Goal: Transaction & Acquisition: Book appointment/travel/reservation

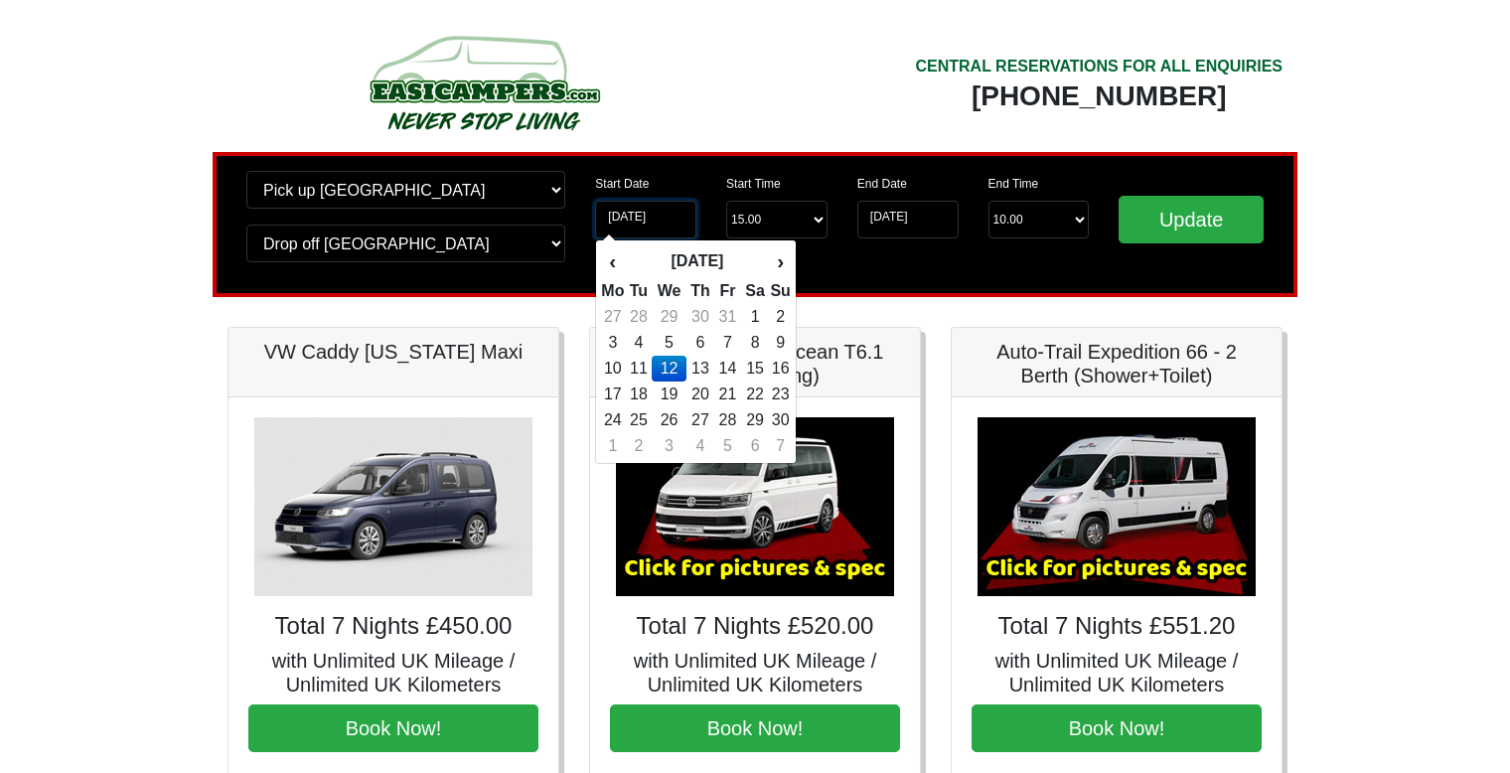
click at [640, 228] on input "[DATE]" at bounding box center [645, 220] width 101 height 38
click at [664, 336] on td "5" at bounding box center [669, 343] width 34 height 26
type input "[DATE]"
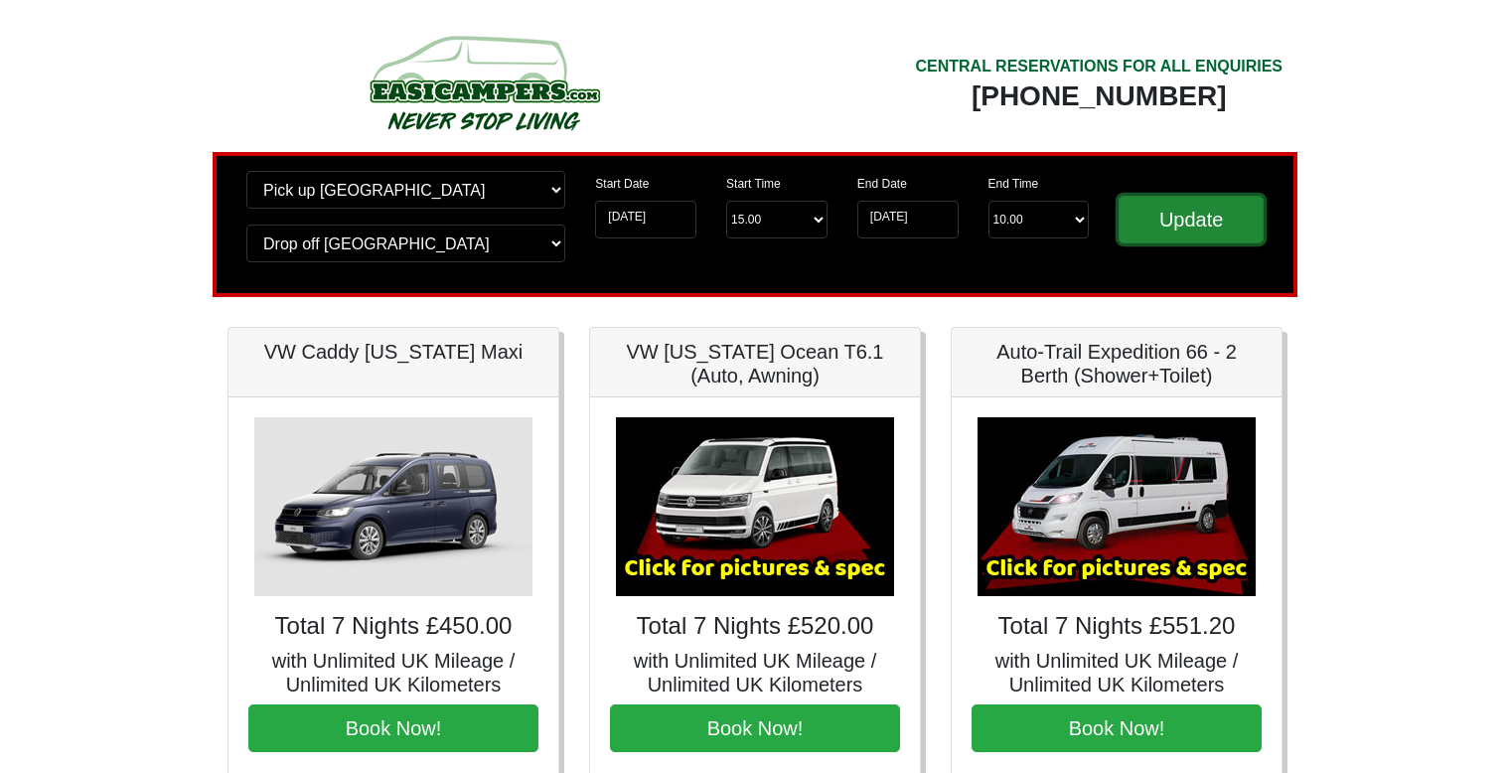
click at [1232, 207] on input "Update" at bounding box center [1191, 220] width 145 height 48
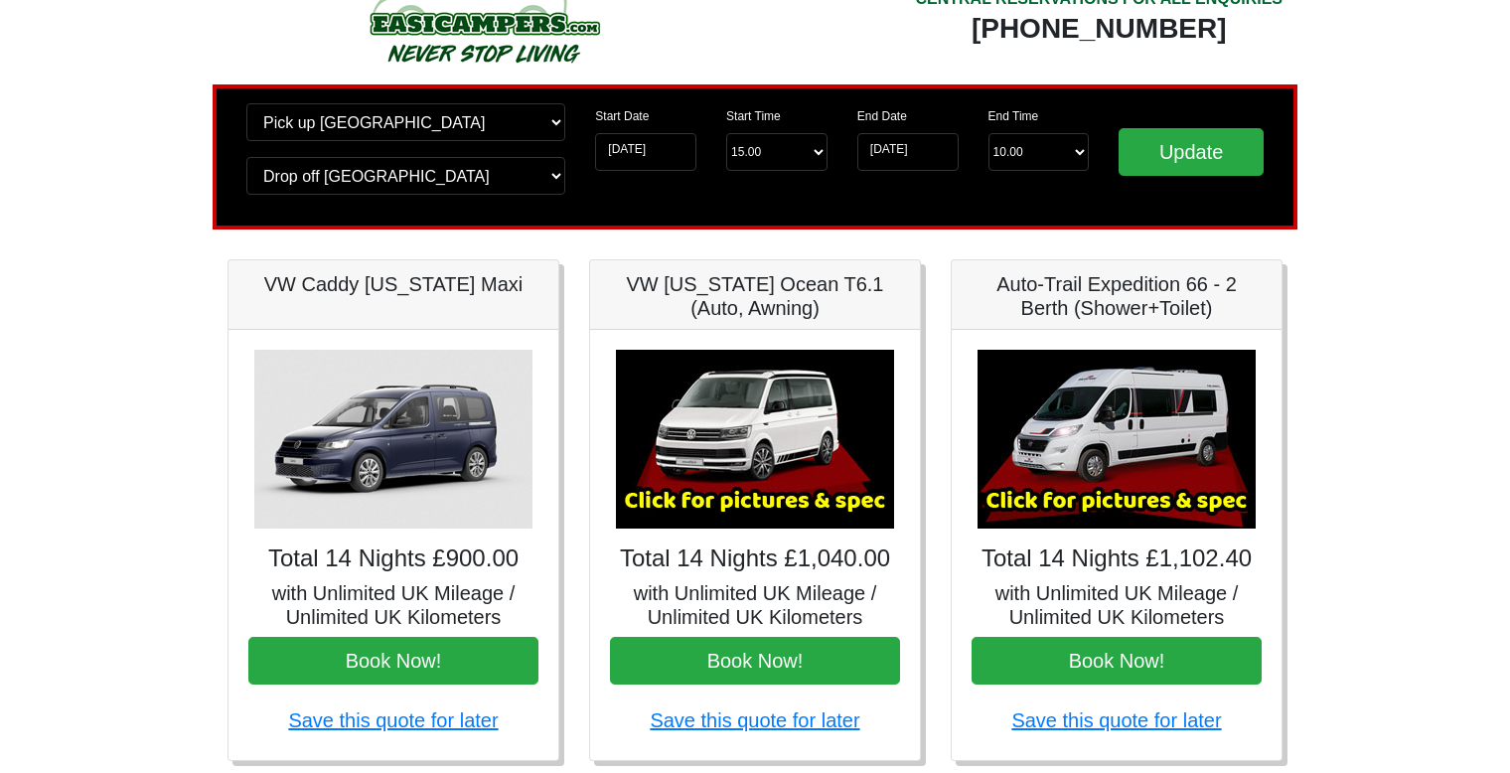
scroll to position [67, 0]
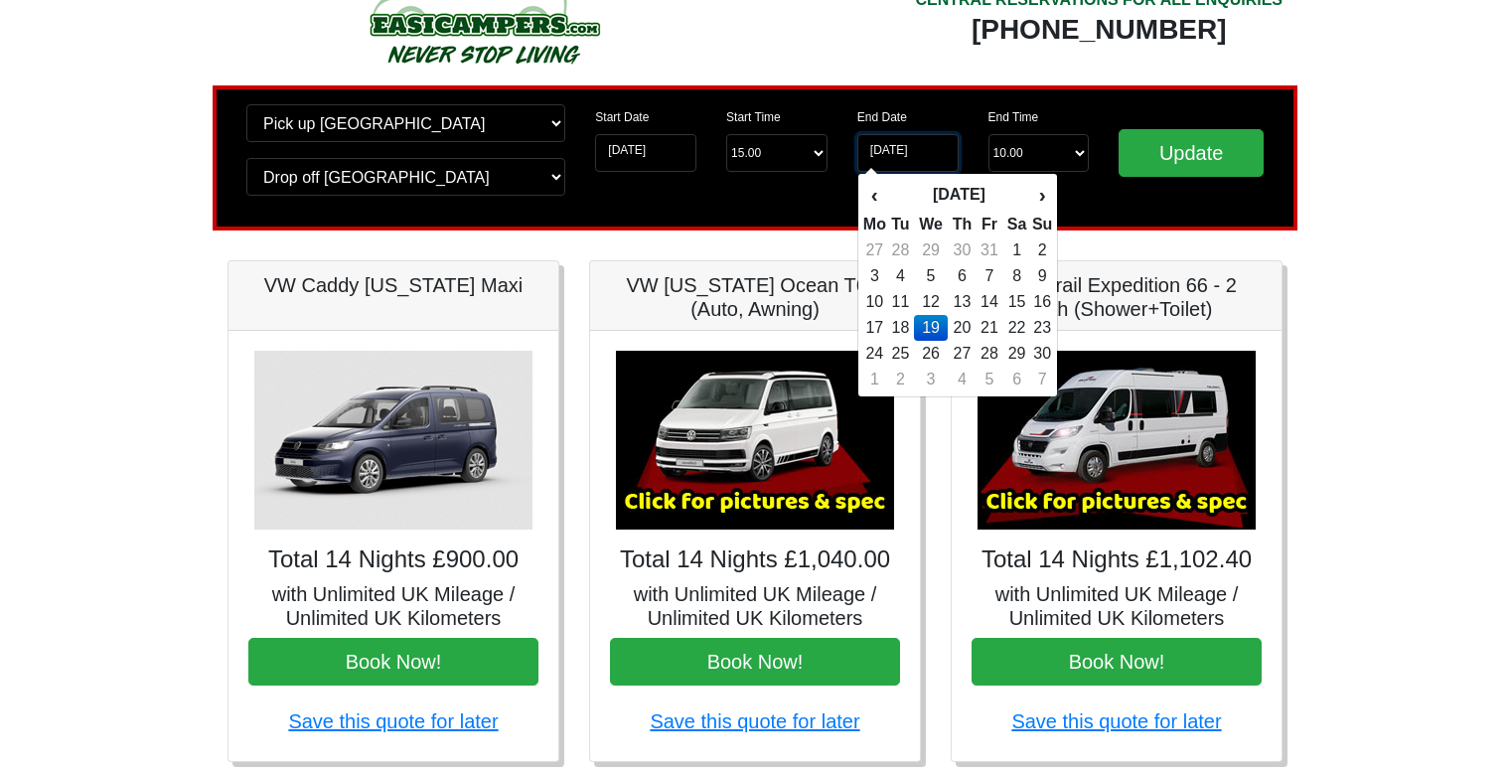
click at [904, 154] on input "[DATE]" at bounding box center [908, 153] width 101 height 38
click at [939, 291] on td "12" at bounding box center [931, 302] width 34 height 26
type input "[DATE]"
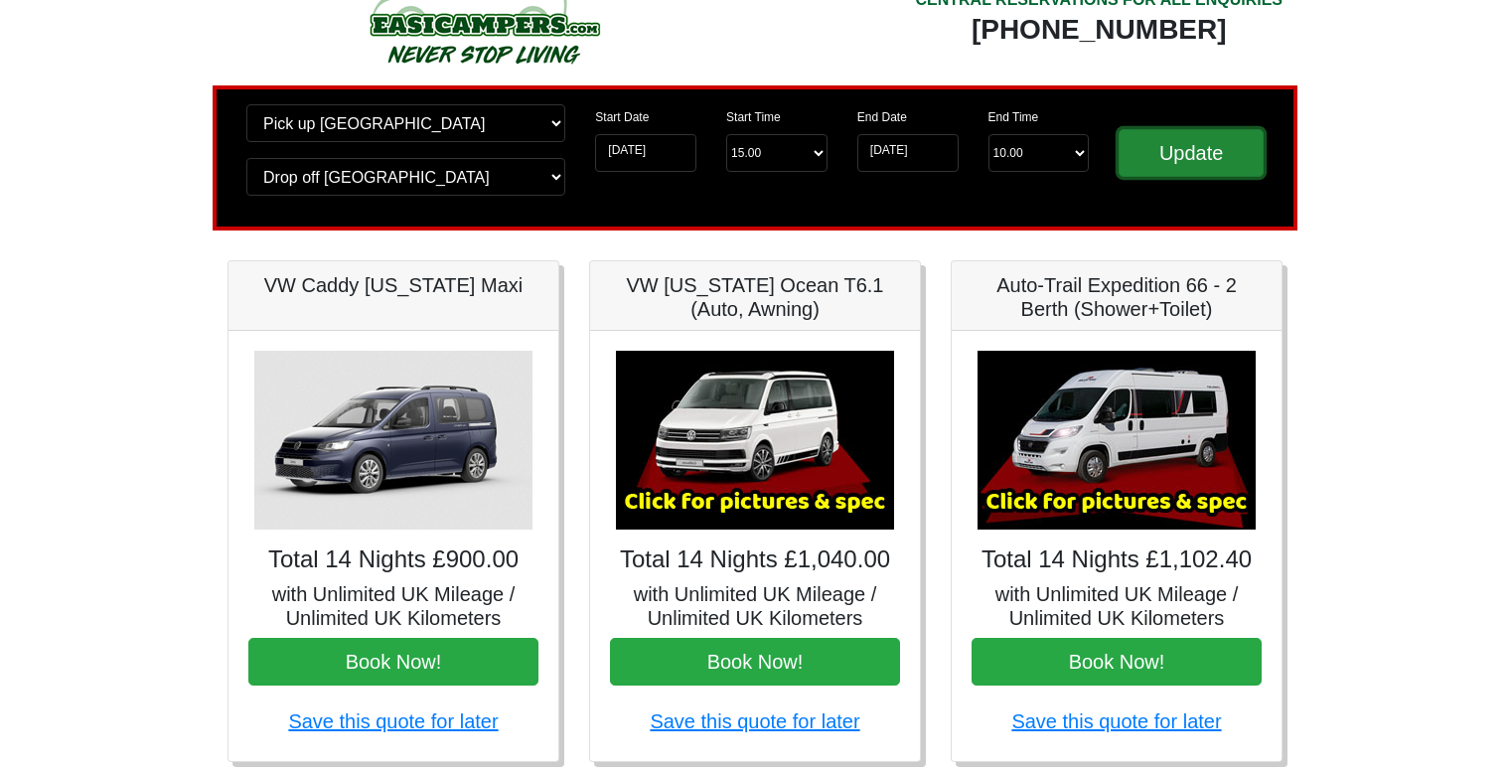
click at [1209, 148] on input "Update" at bounding box center [1191, 153] width 145 height 48
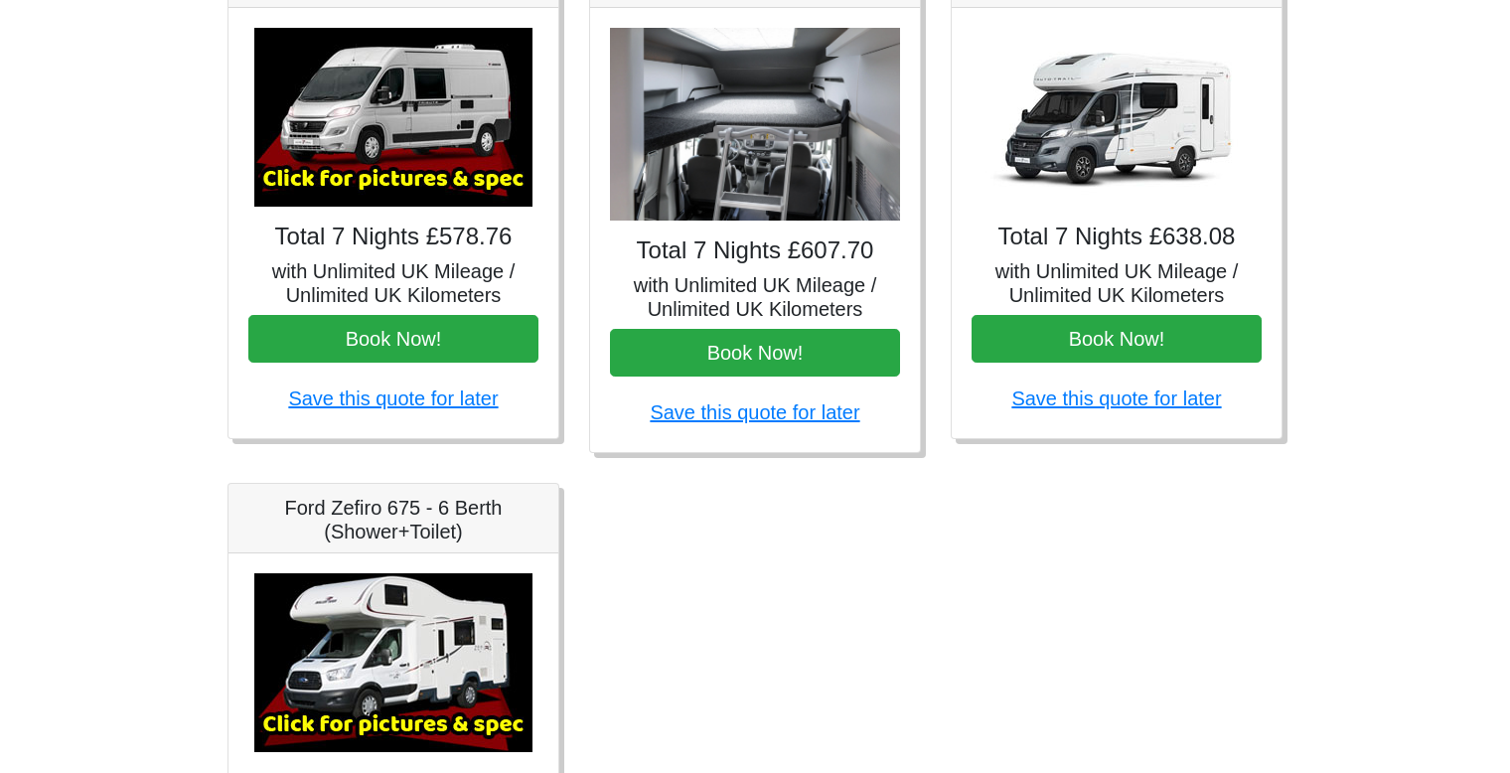
scroll to position [1099, 0]
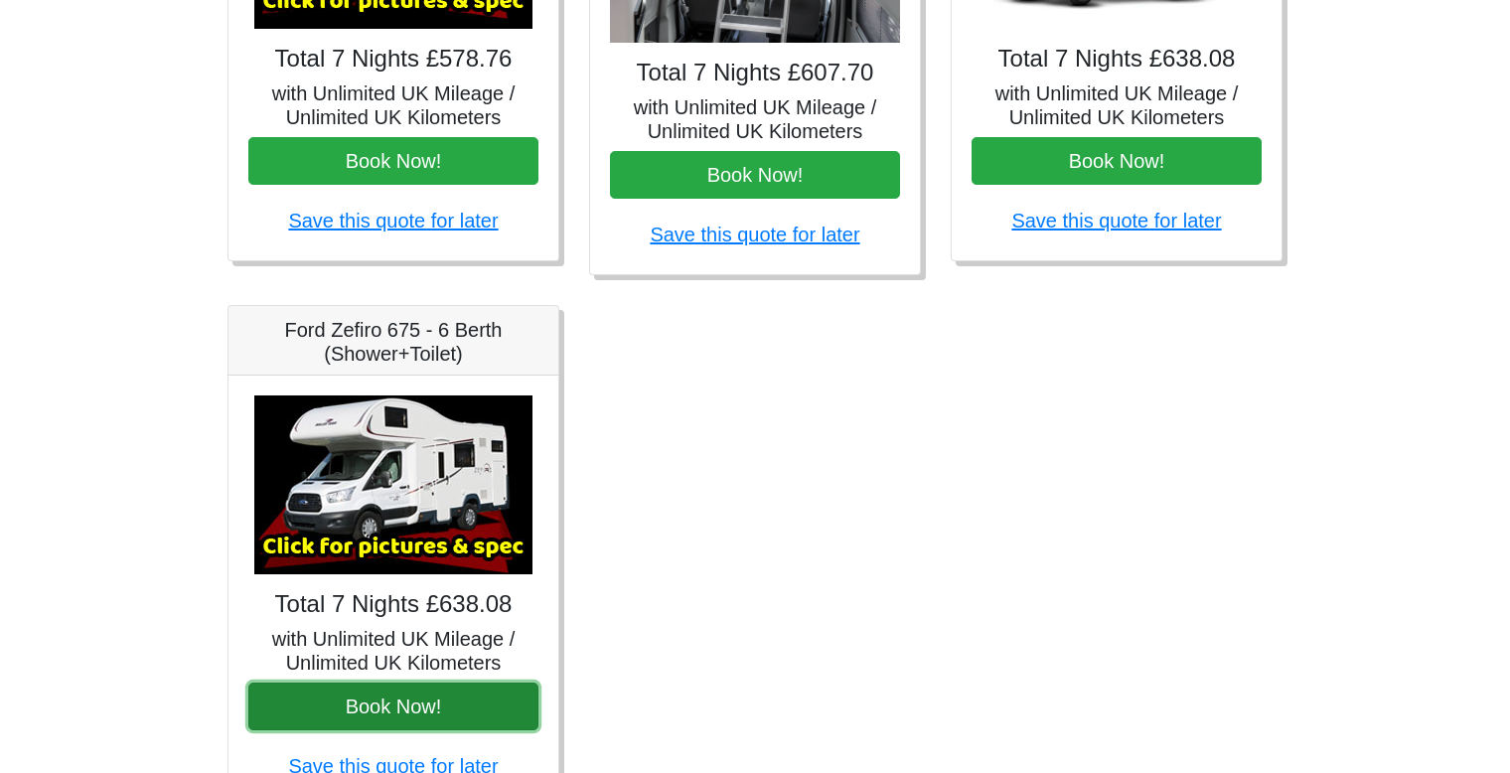
click at [390, 685] on button "Book Now!" at bounding box center [393, 707] width 290 height 48
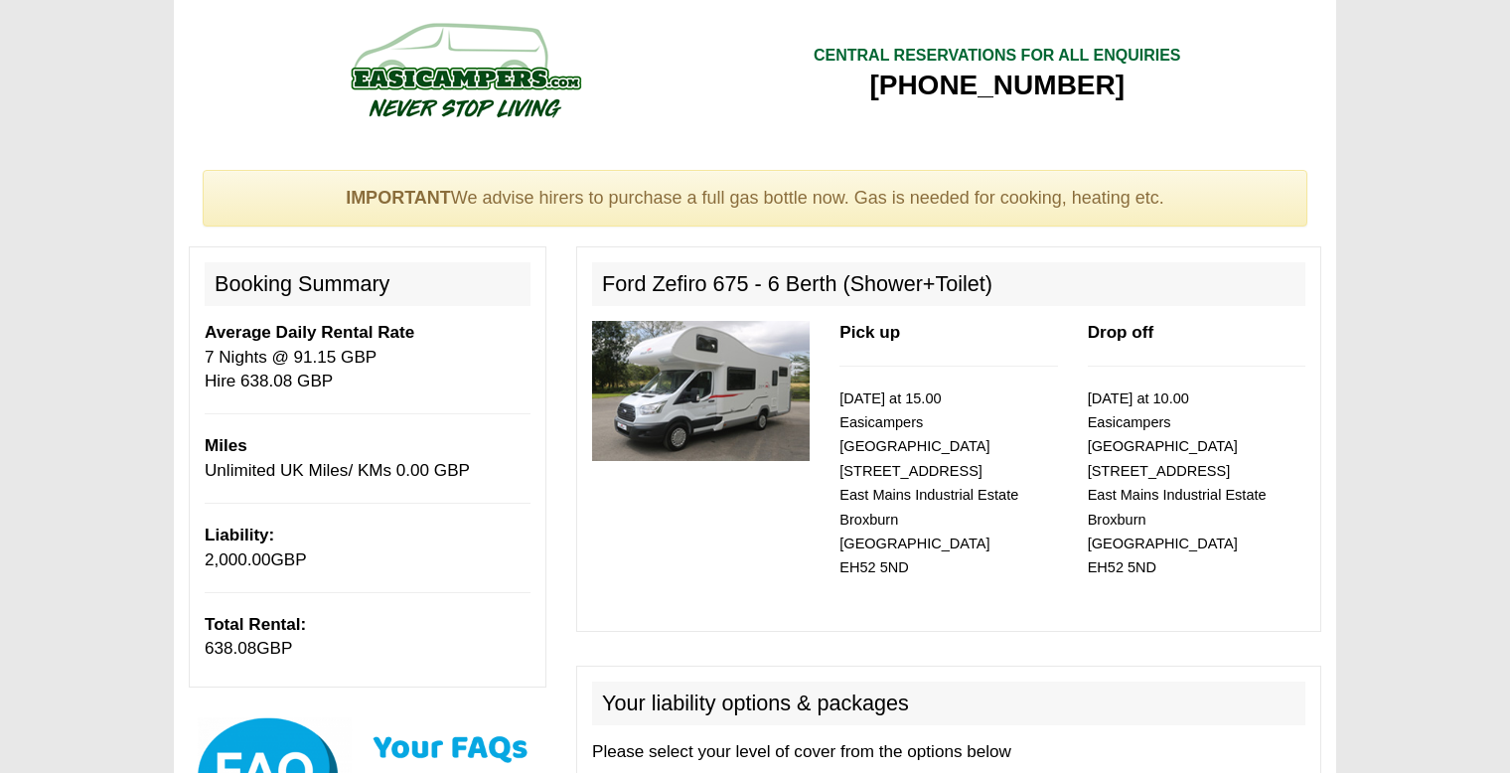
click at [678, 355] on img at bounding box center [701, 391] width 218 height 140
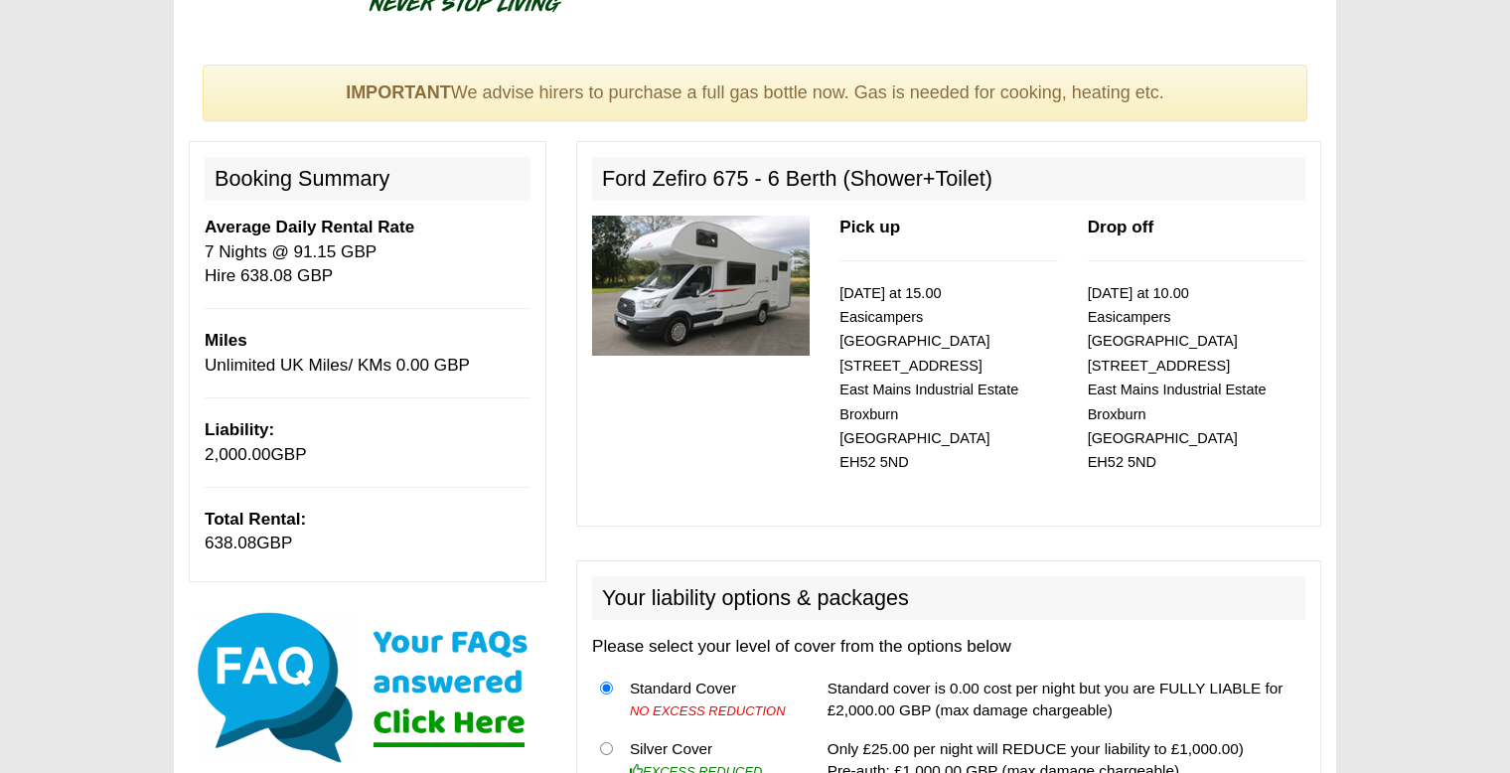
scroll to position [103, 0]
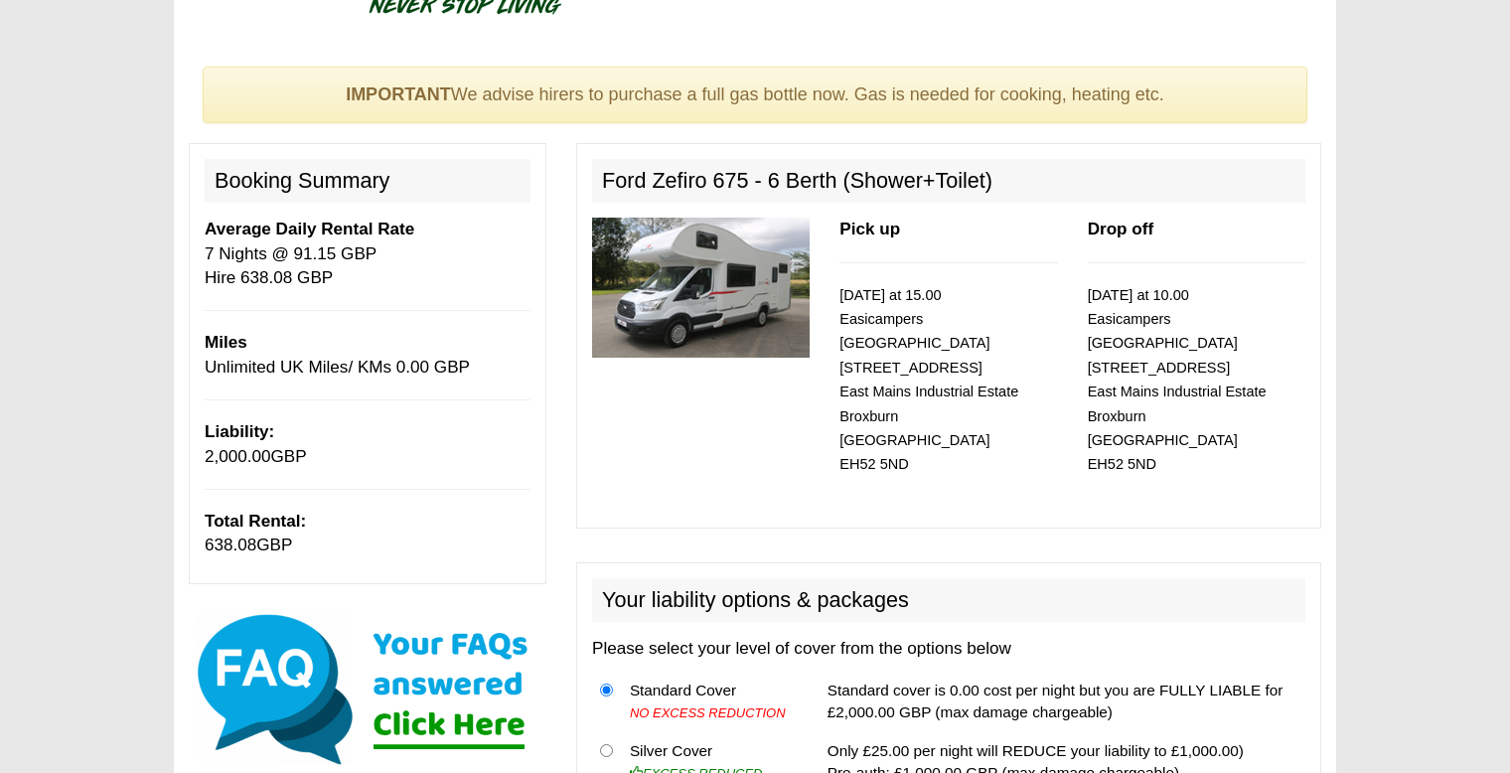
click at [600, 180] on h2 "Ford Zefiro 675 - 6 Berth (Shower+Toilet)" at bounding box center [948, 181] width 713 height 44
drag, startPoint x: 600, startPoint y: 180, endPoint x: 825, endPoint y: 184, distance: 224.6
click at [825, 184] on h2 "Ford Zefiro 675 - 6 Berth (Shower+Toilet)" at bounding box center [948, 181] width 713 height 44
copy h2 "Ford Zefiro 675 - 6 Berth"
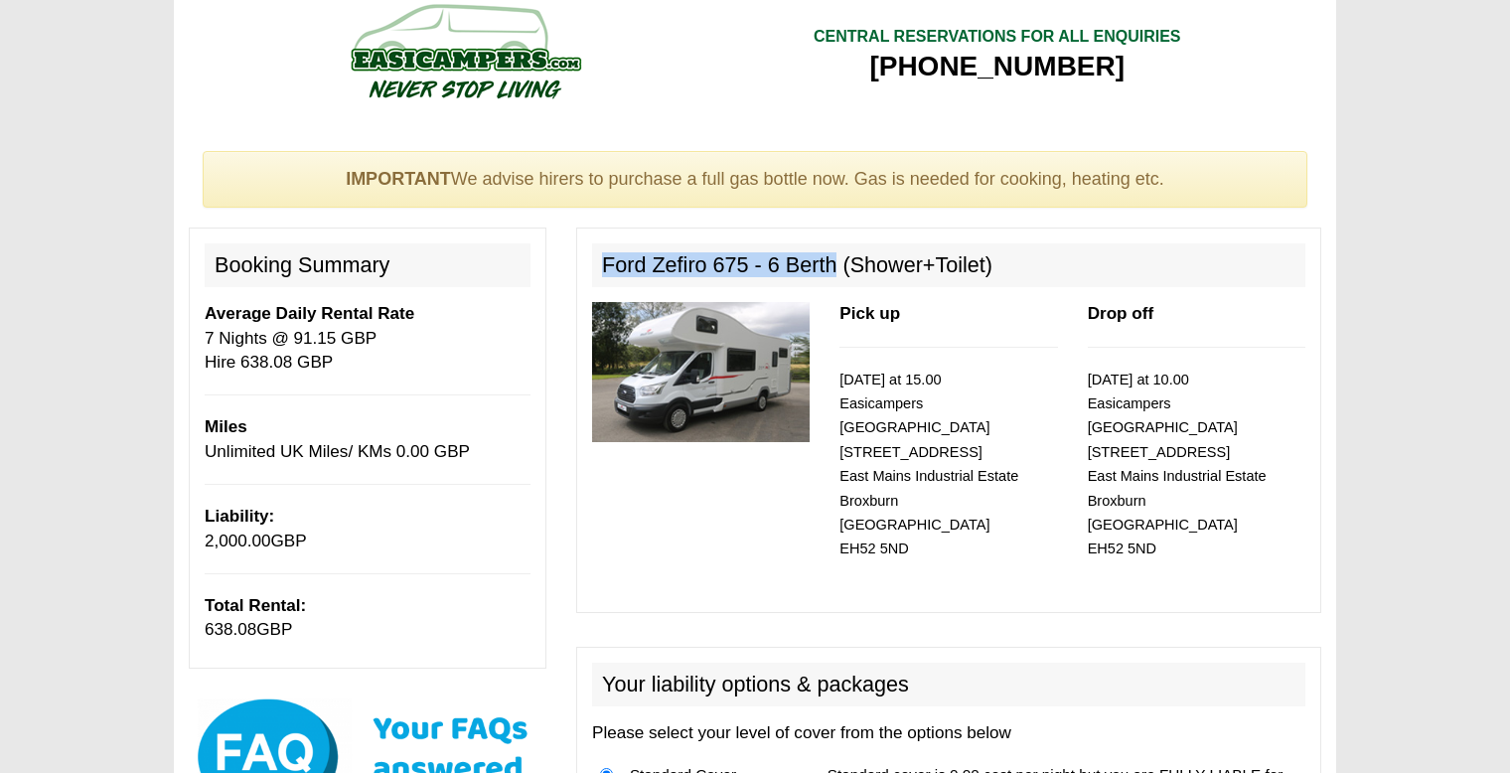
scroll to position [0, 0]
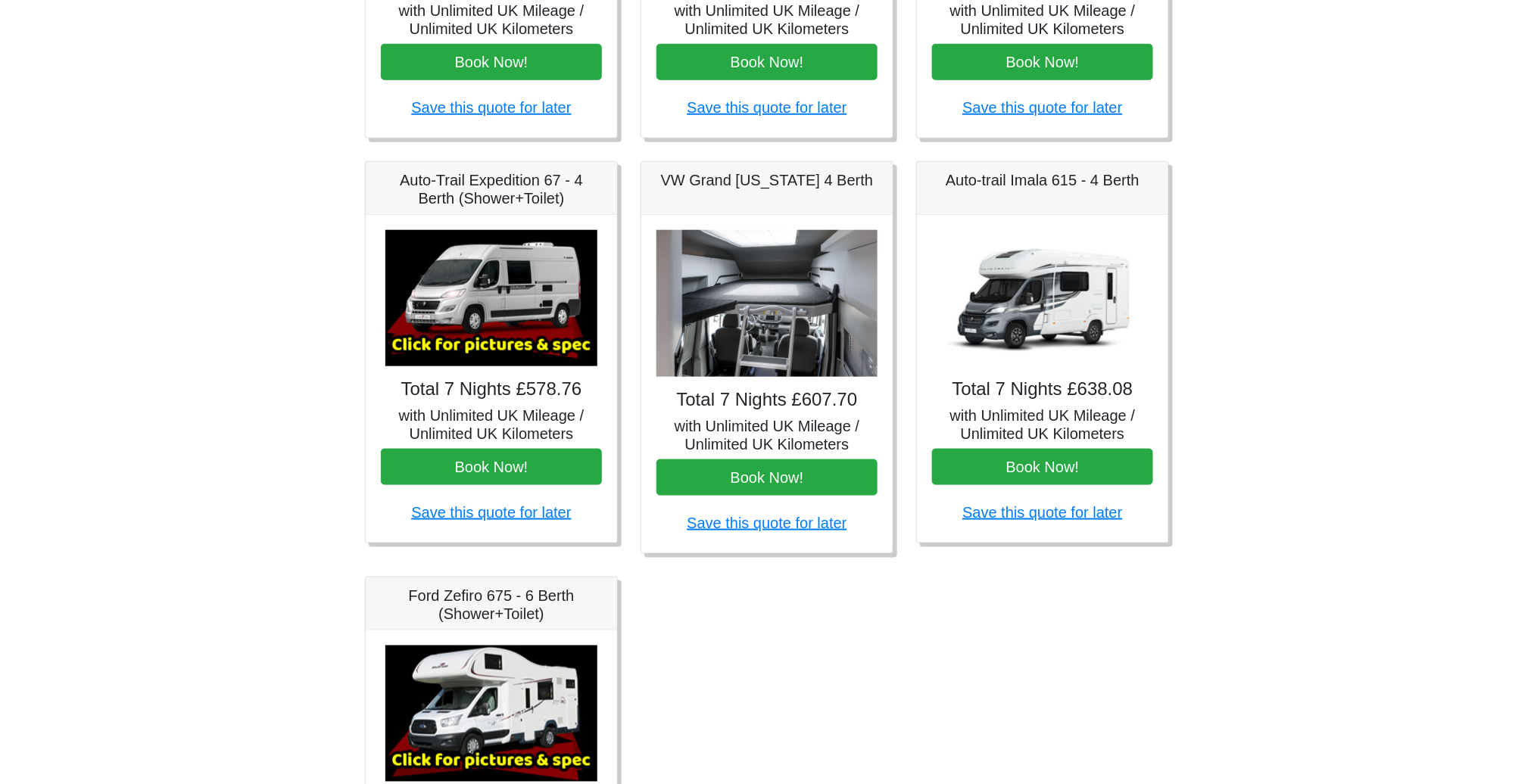
scroll to position [492, 0]
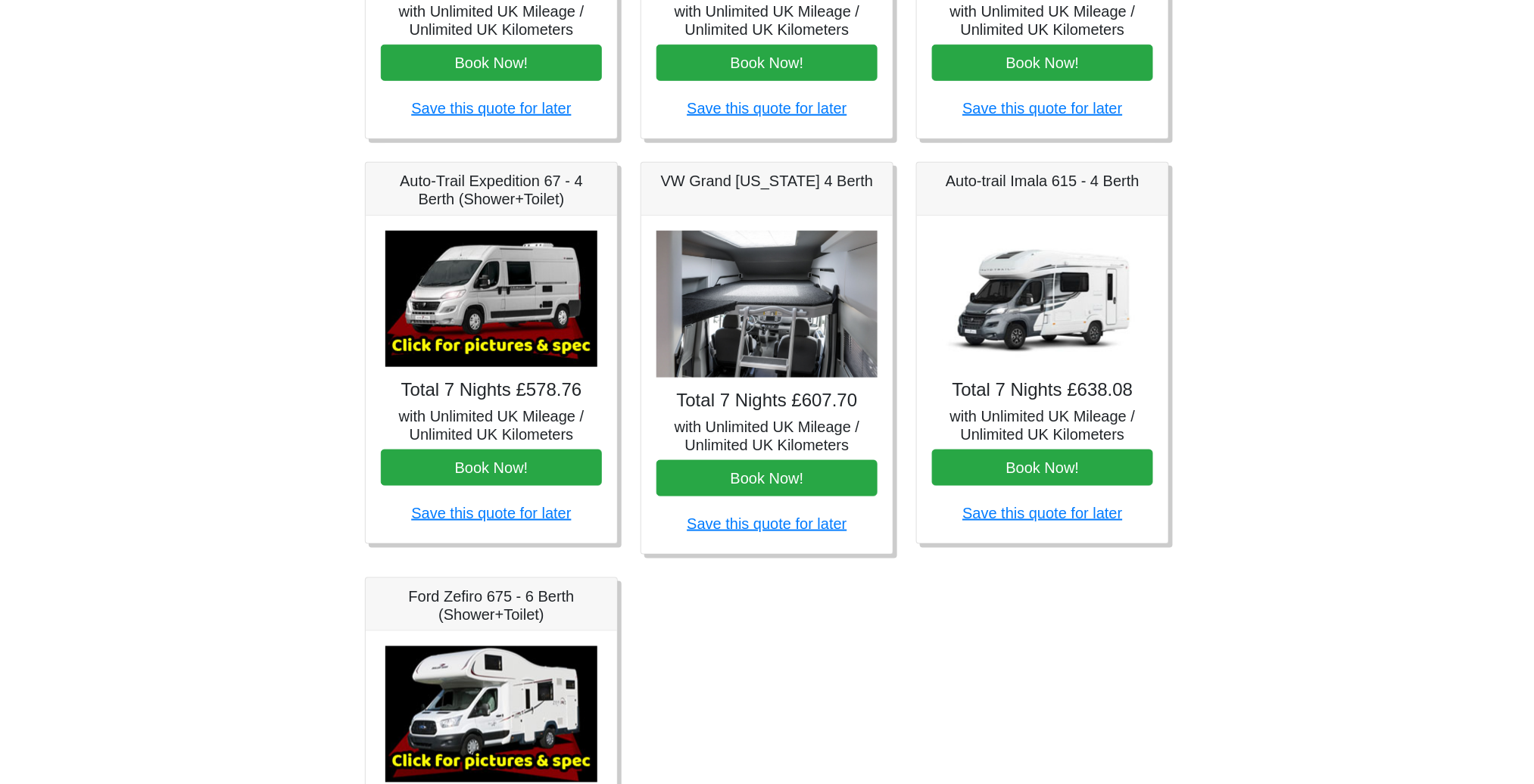
drag, startPoint x: 1127, startPoint y: 0, endPoint x: 937, endPoint y: 608, distance: 637.0
click at [937, 588] on div "Fiat 500 3DR Manual Total 7 Nights £185.00 with Unlimited UK Mileage / Unlimite…" at bounding box center [767, 370] width 827 height 1226
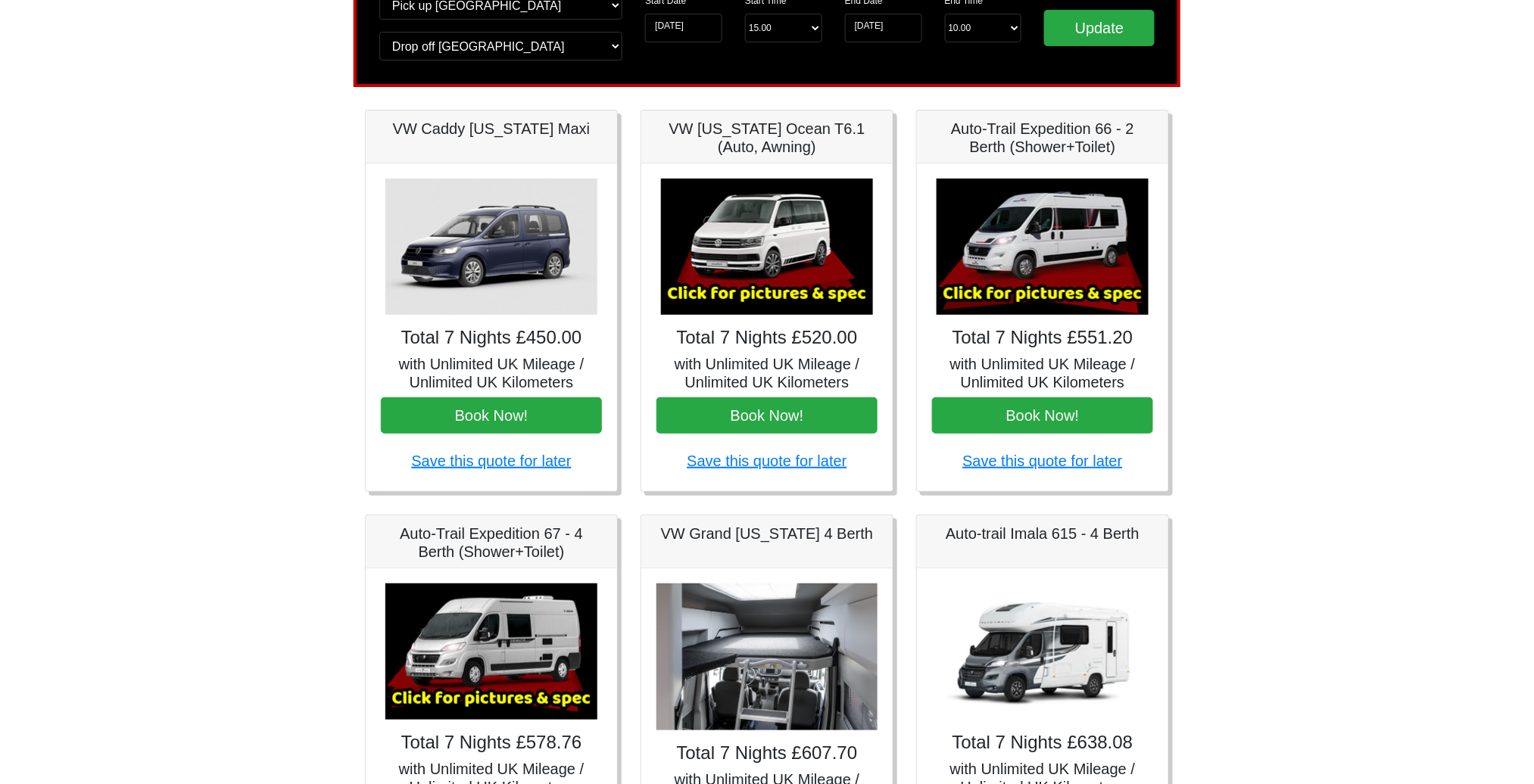
scroll to position [0, 0]
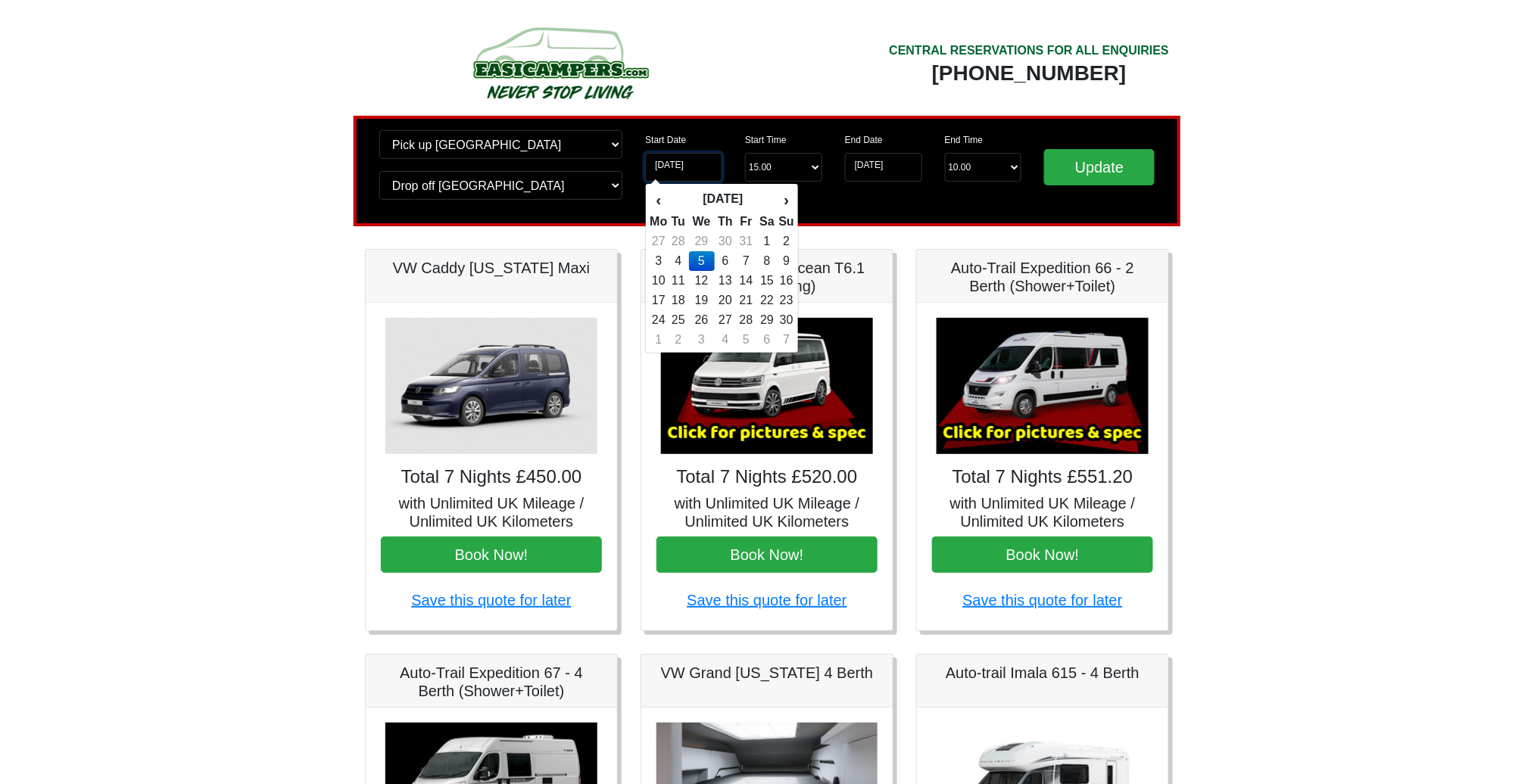
click at [681, 171] on input "[DATE]" at bounding box center [684, 168] width 77 height 29
click at [792, 201] on th "›" at bounding box center [786, 200] width 17 height 26
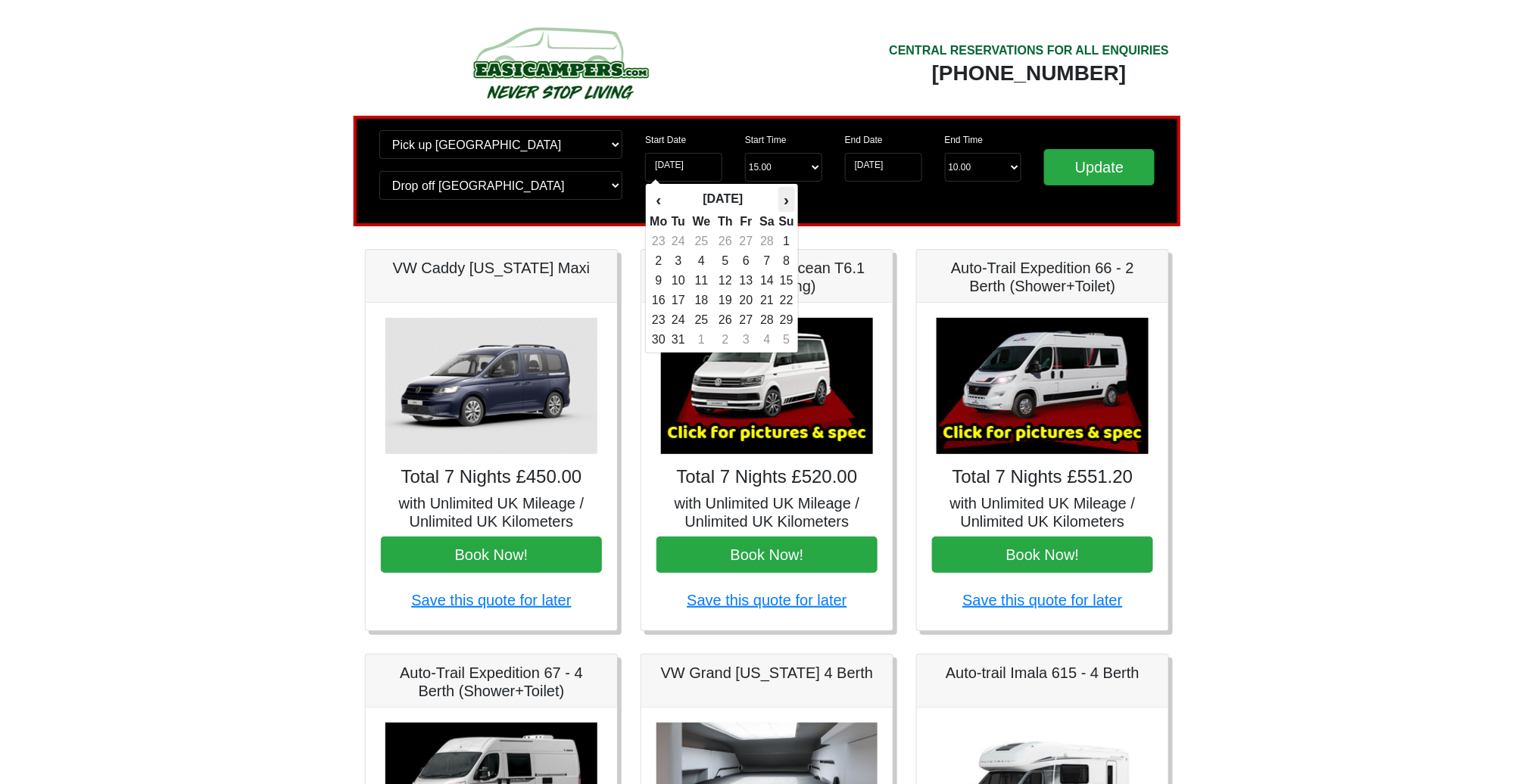
click at [792, 201] on th "›" at bounding box center [786, 200] width 17 height 26
click at [711, 283] on td "10" at bounding box center [702, 281] width 26 height 20
type input "10-06-2026"
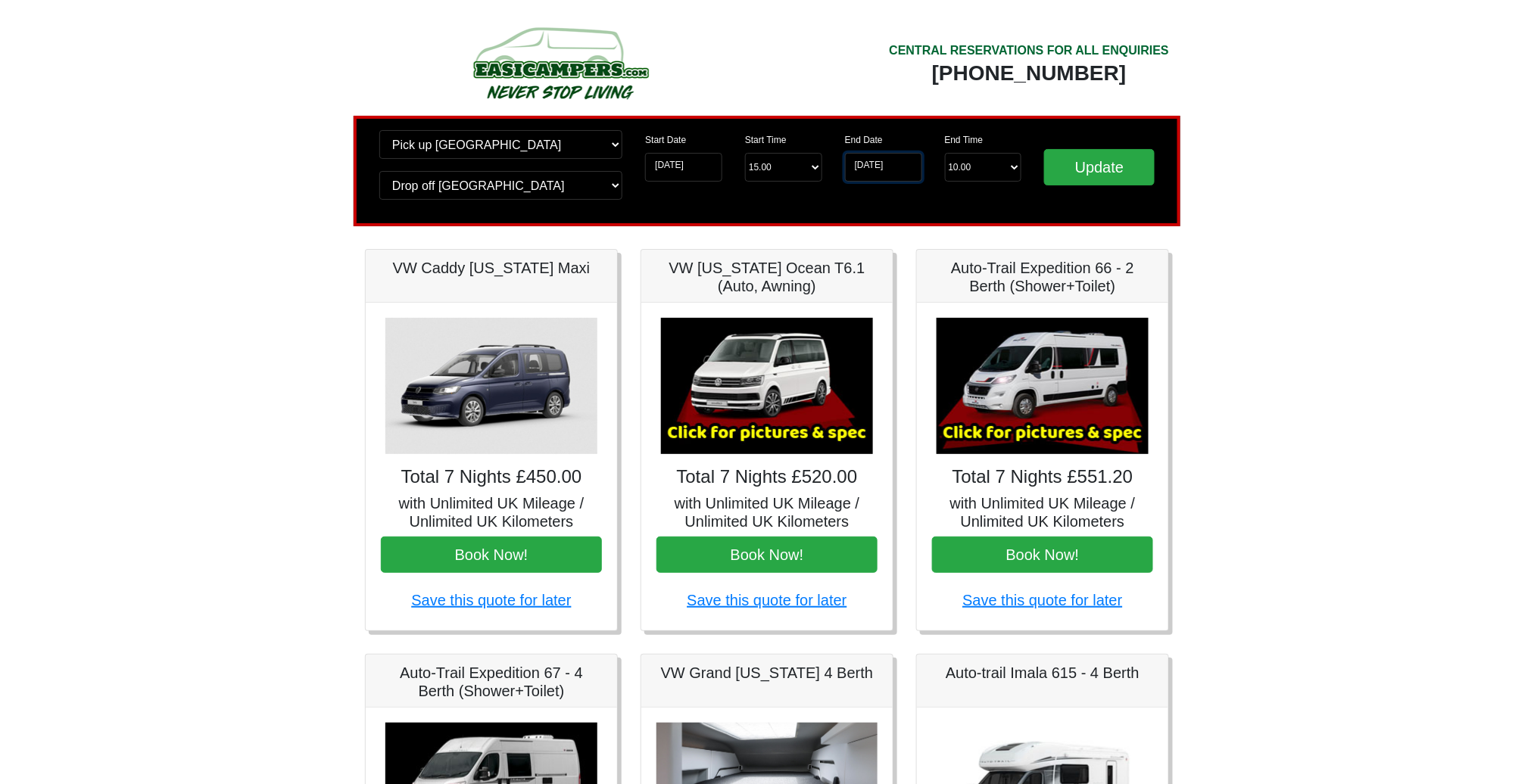
click at [896, 159] on input "11-06-2026" at bounding box center [883, 168] width 77 height 29
click at [888, 169] on input "11-06-2026" at bounding box center [883, 168] width 77 height 29
click at [908, 169] on input "11-06-2026" at bounding box center [883, 168] width 77 height 29
click at [898, 169] on input "11-06-2026" at bounding box center [883, 168] width 77 height 29
click at [888, 171] on input "11-06-2026" at bounding box center [883, 168] width 77 height 29
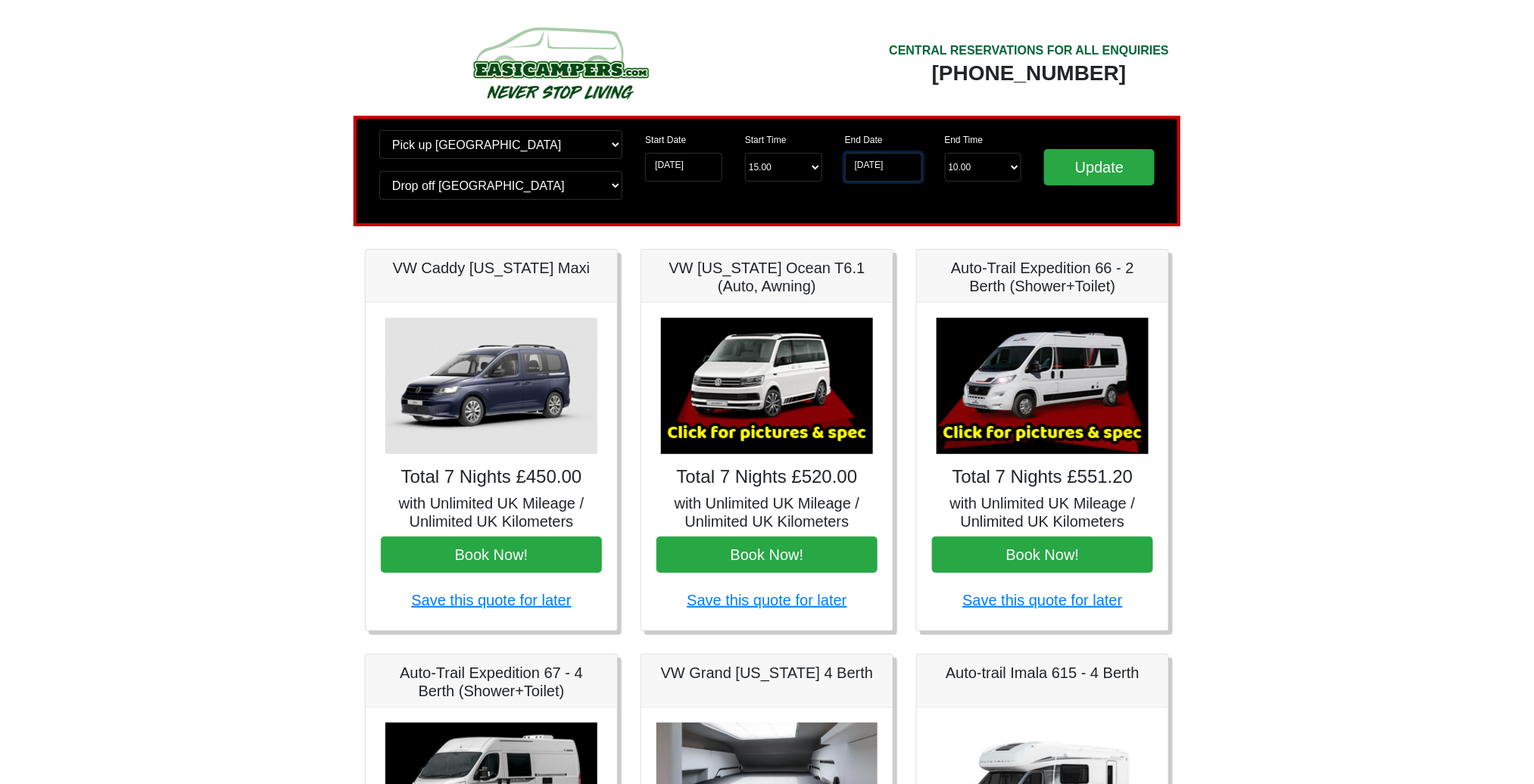
click at [854, 158] on input "11-06-2026" at bounding box center [883, 168] width 77 height 29
click at [882, 165] on input "11-06-2026" at bounding box center [883, 168] width 77 height 29
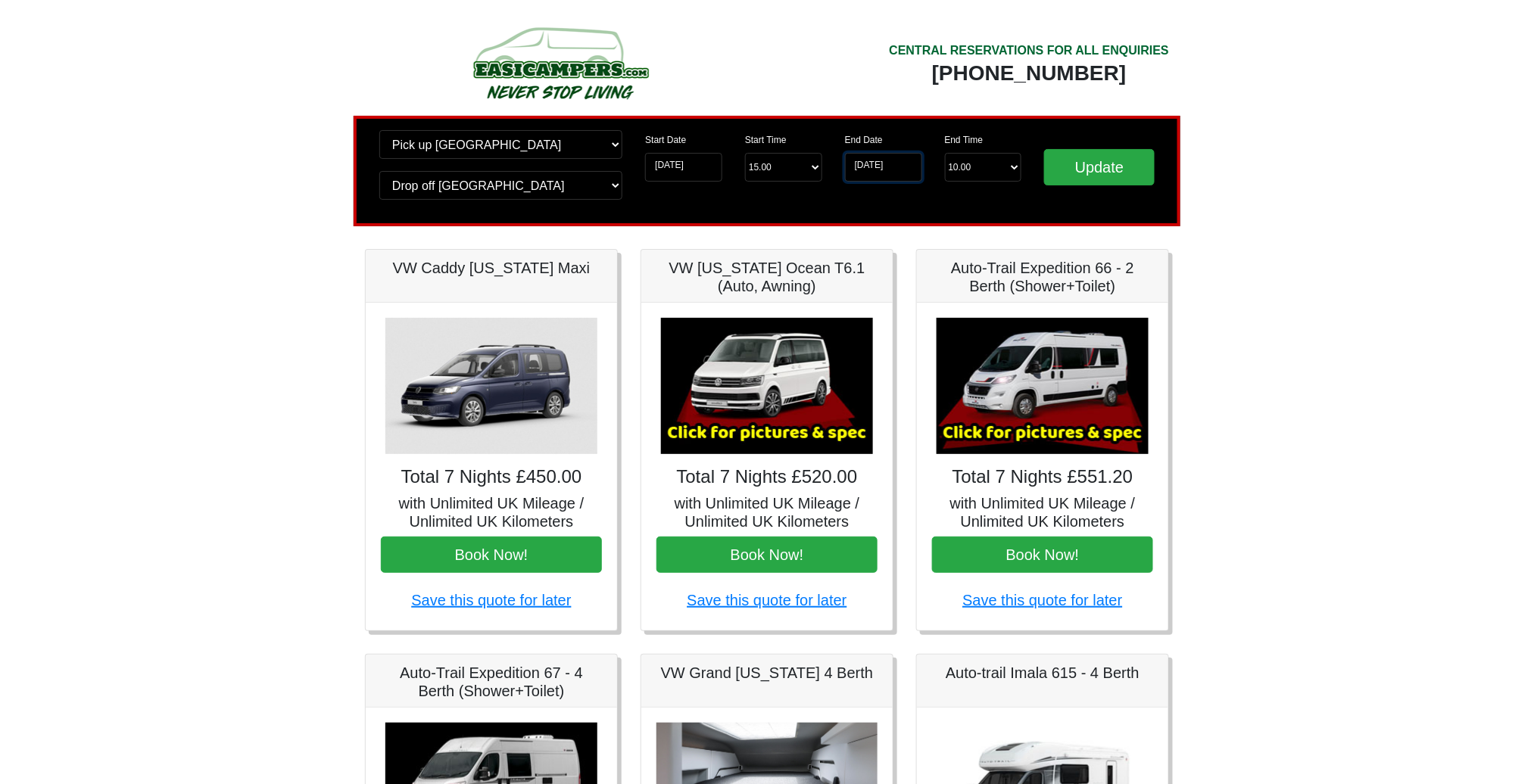
click at [882, 165] on input "11-06-2026" at bounding box center [883, 168] width 77 height 29
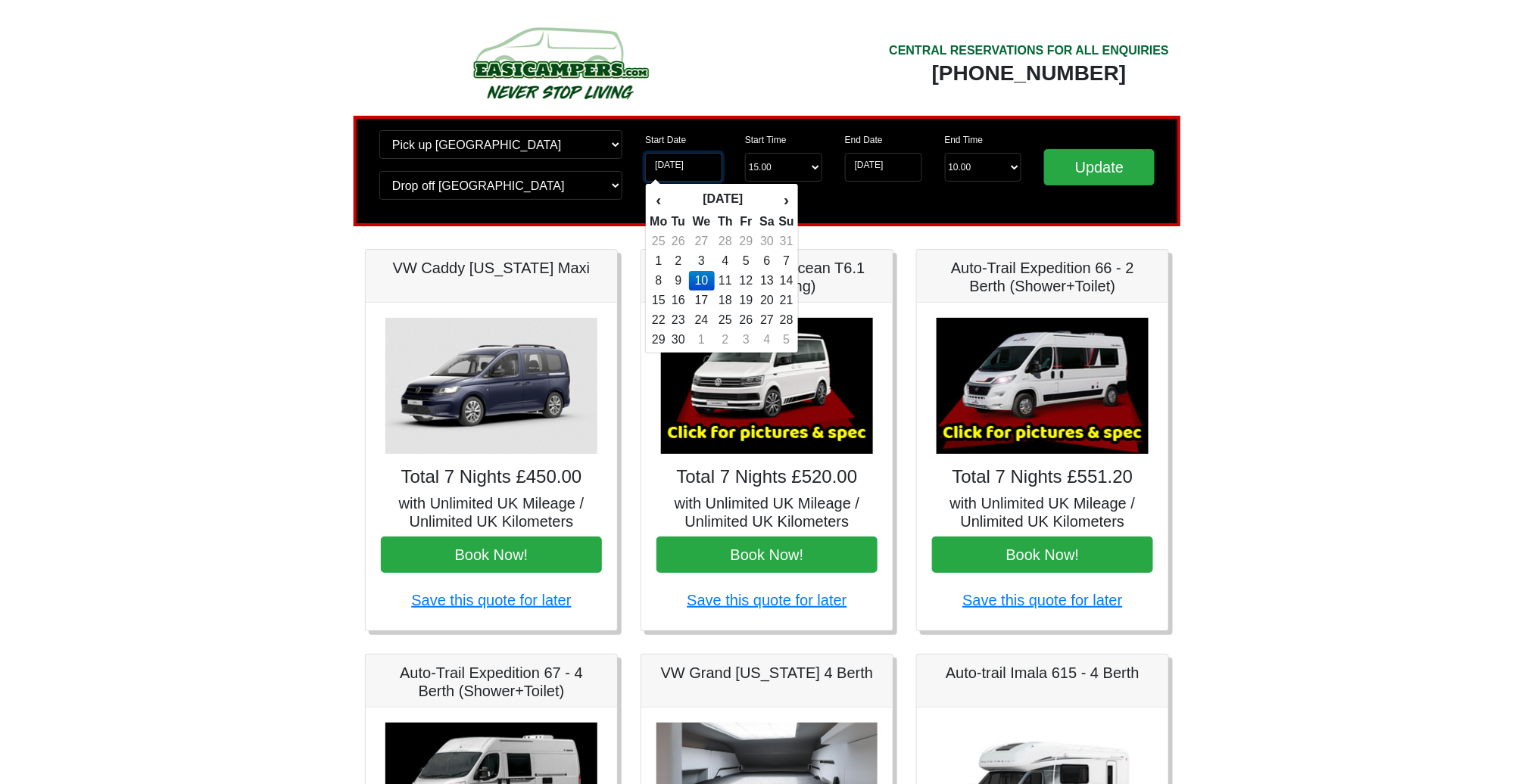
click at [671, 167] on input "10-06-2026" at bounding box center [684, 168] width 77 height 29
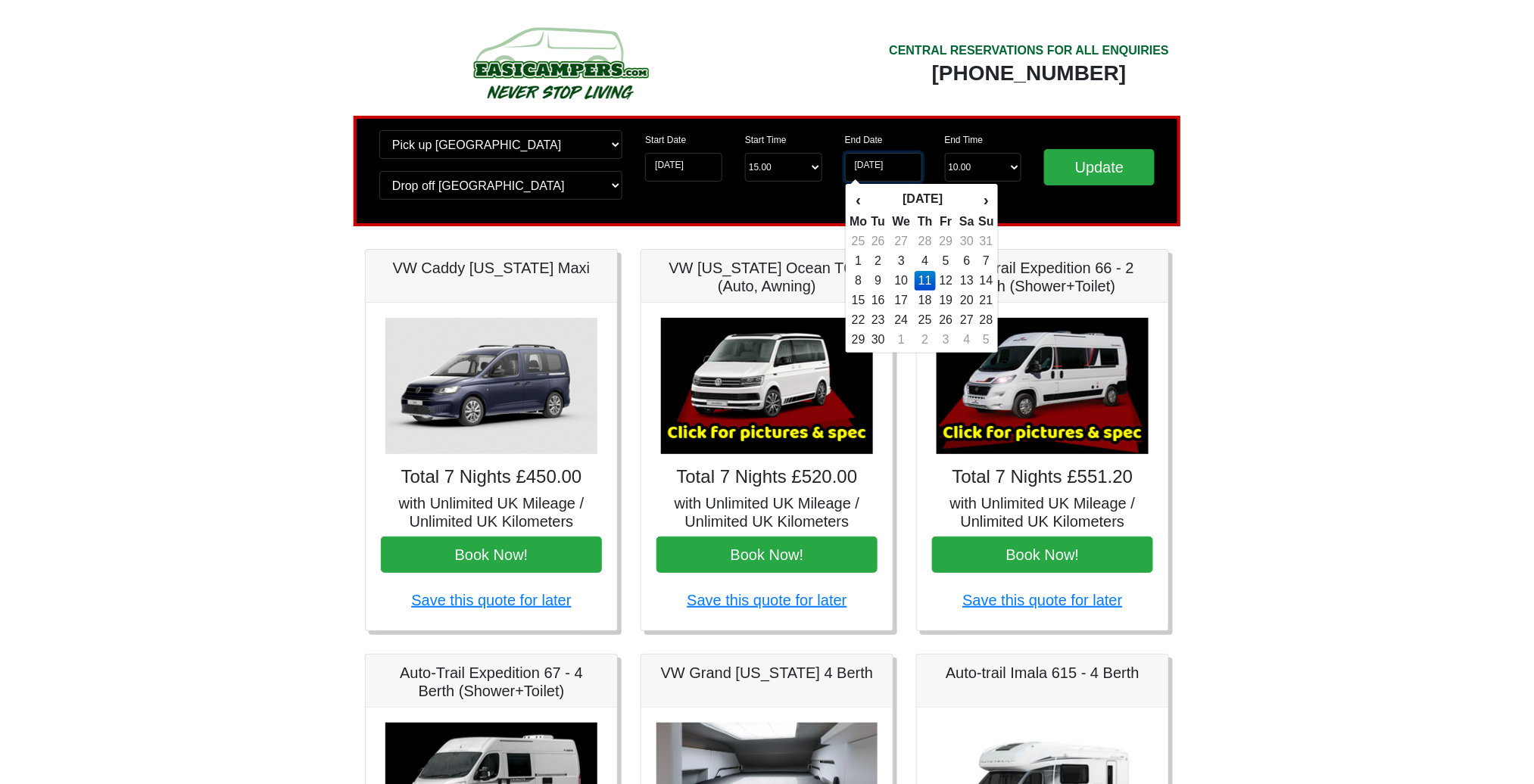
click at [873, 174] on input "11-06-2026" at bounding box center [883, 168] width 77 height 29
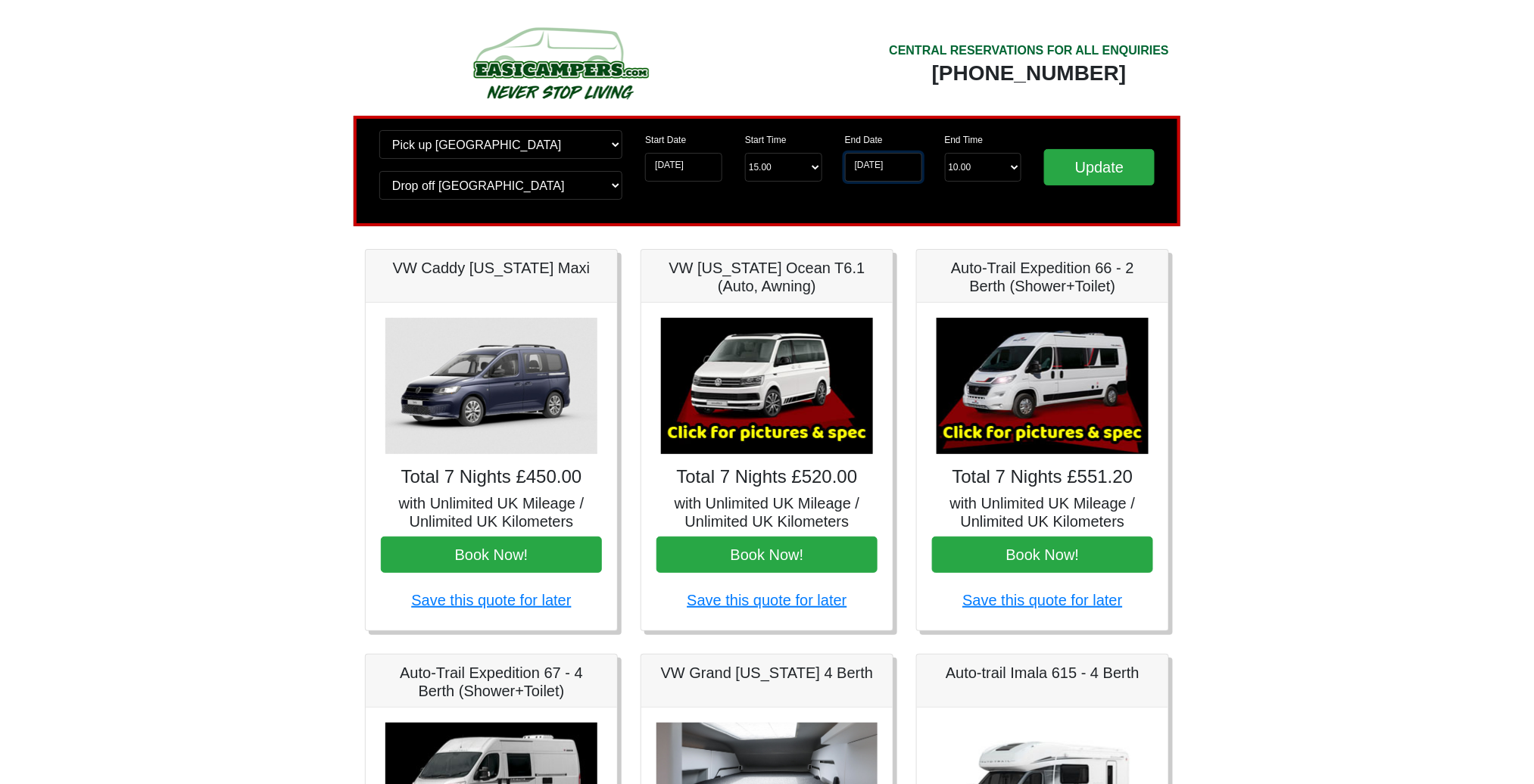
click at [873, 174] on input "11-06-2026" at bounding box center [883, 168] width 77 height 29
click at [866, 174] on input "11-06-2026" at bounding box center [883, 168] width 77 height 29
click at [865, 162] on input "11-06-2026" at bounding box center [883, 168] width 77 height 29
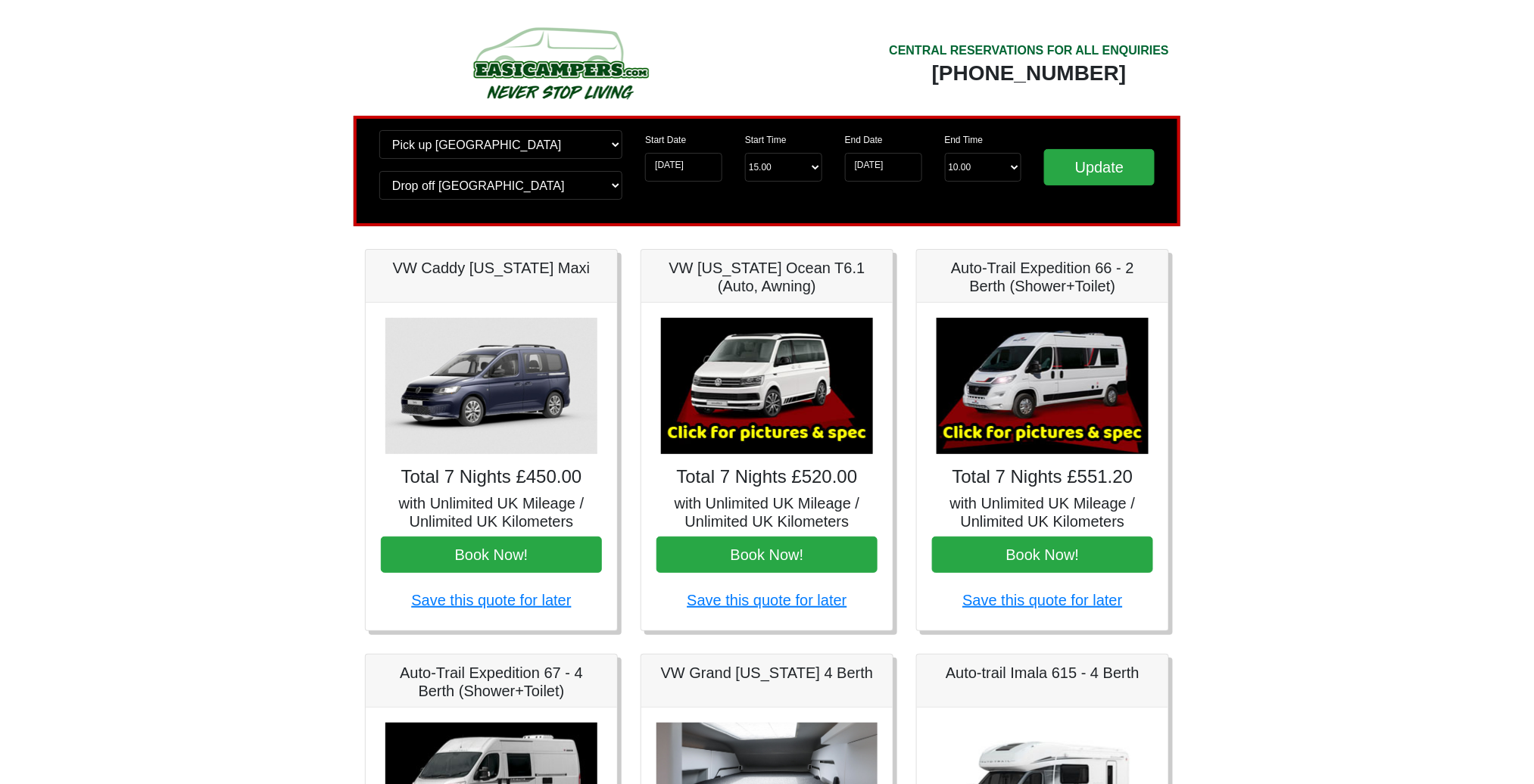
click at [887, 152] on div "End Date 11-06-2026" at bounding box center [883, 156] width 100 height 52
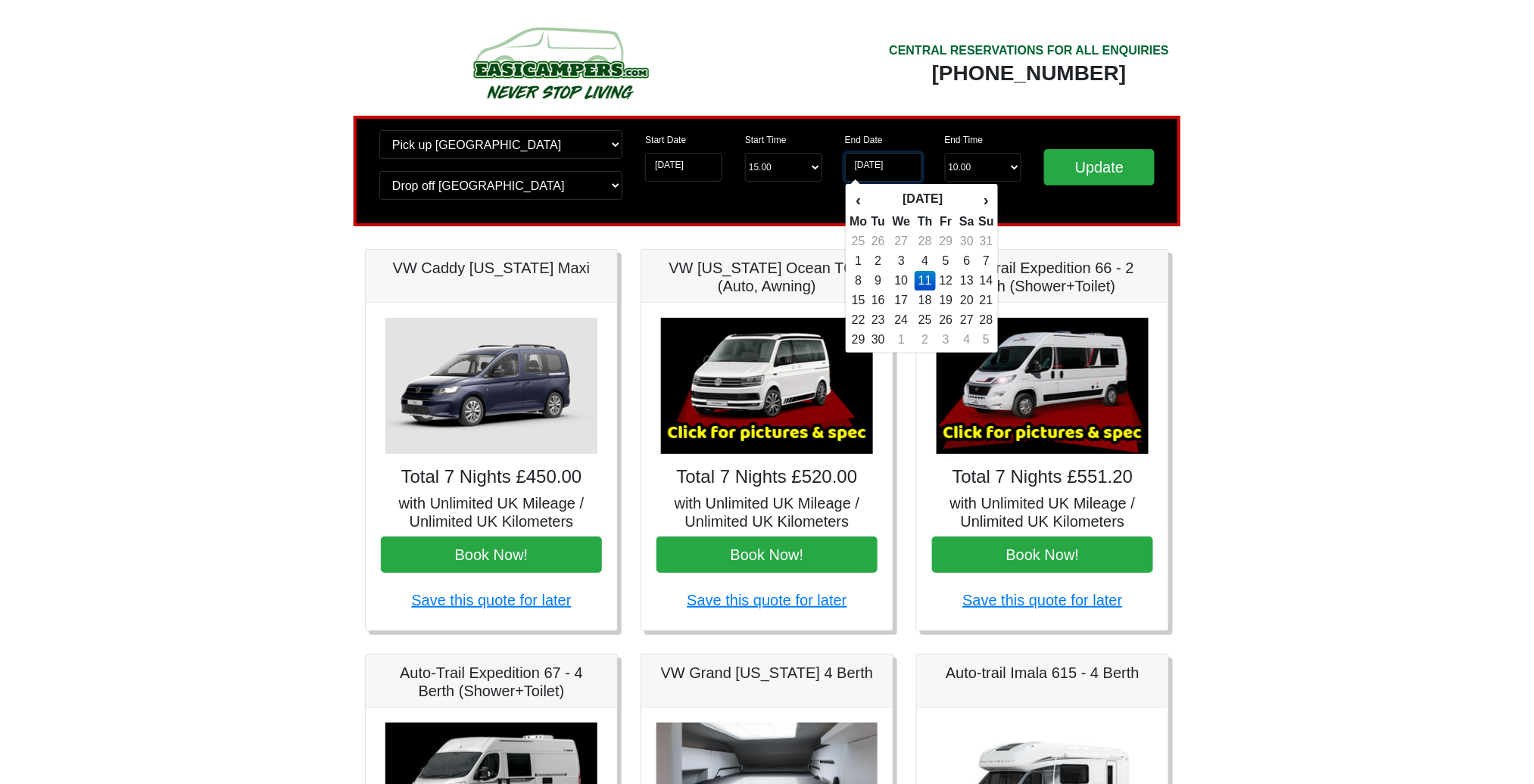
click at [879, 169] on input "11-06-2026" at bounding box center [883, 168] width 77 height 29
click at [937, 305] on td "18" at bounding box center [925, 301] width 22 height 20
type input "18-06-2026"
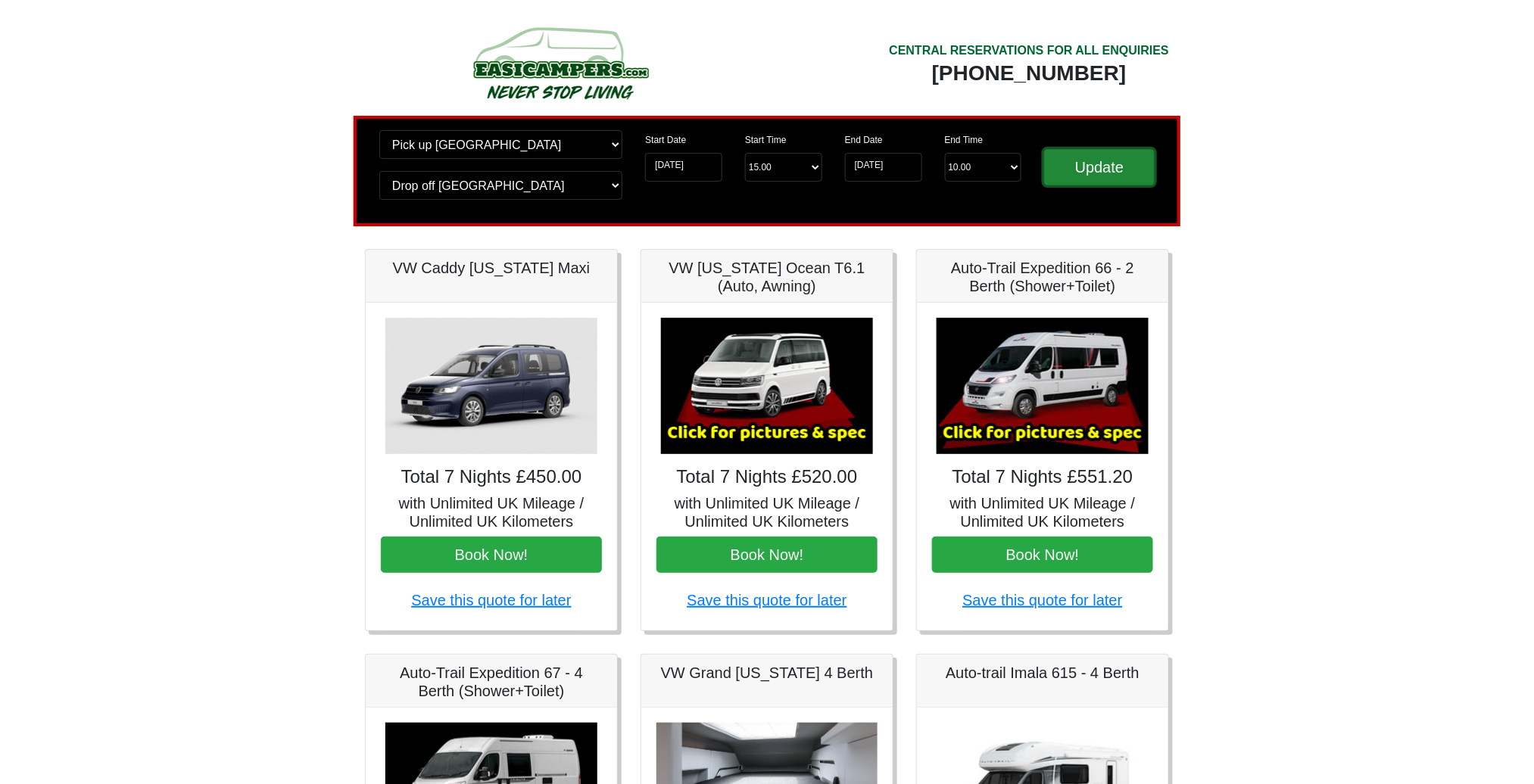
click at [1085, 158] on input "Update" at bounding box center [1099, 168] width 110 height 37
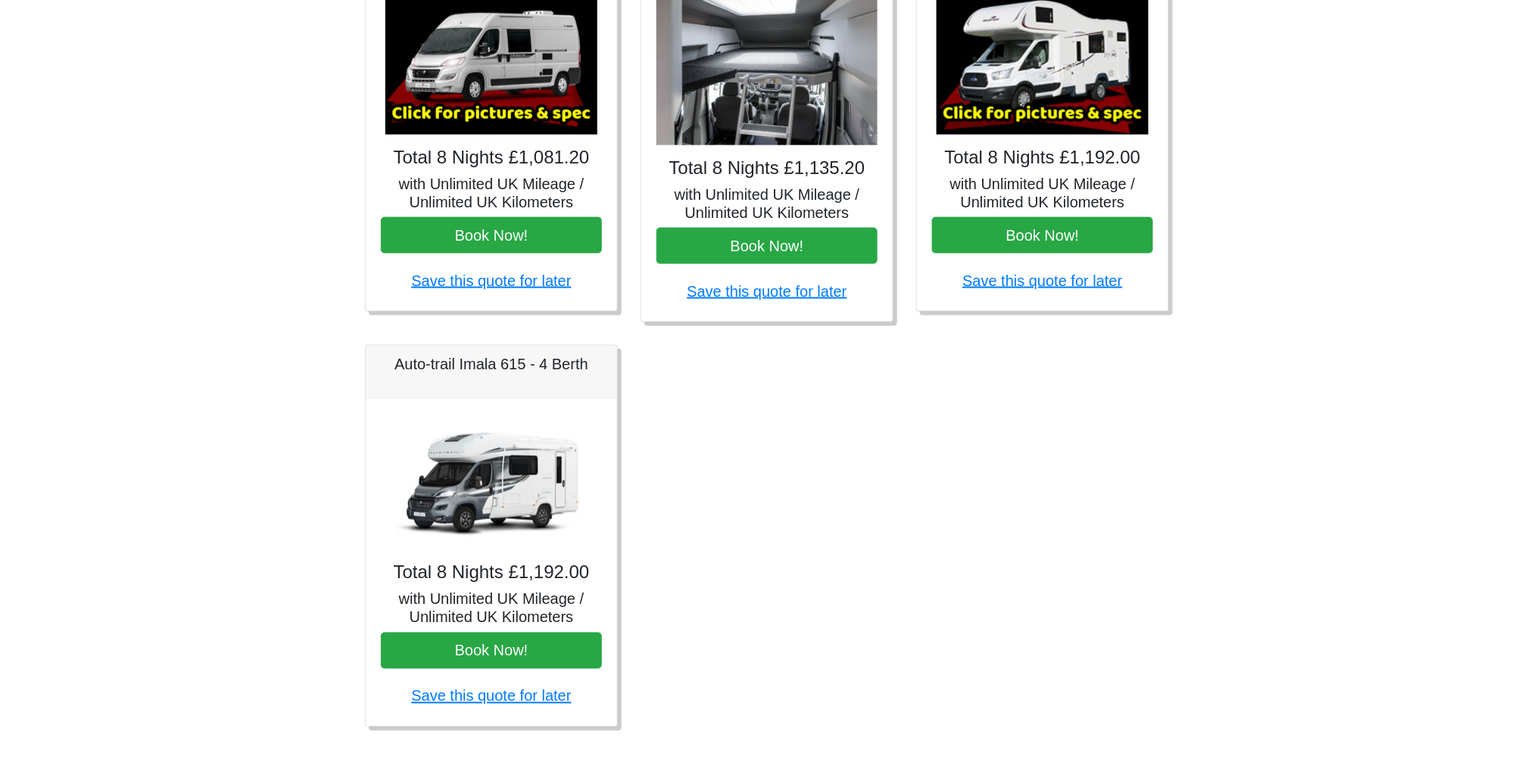
scroll to position [724, 0]
